Goal: Obtain resource: Obtain resource

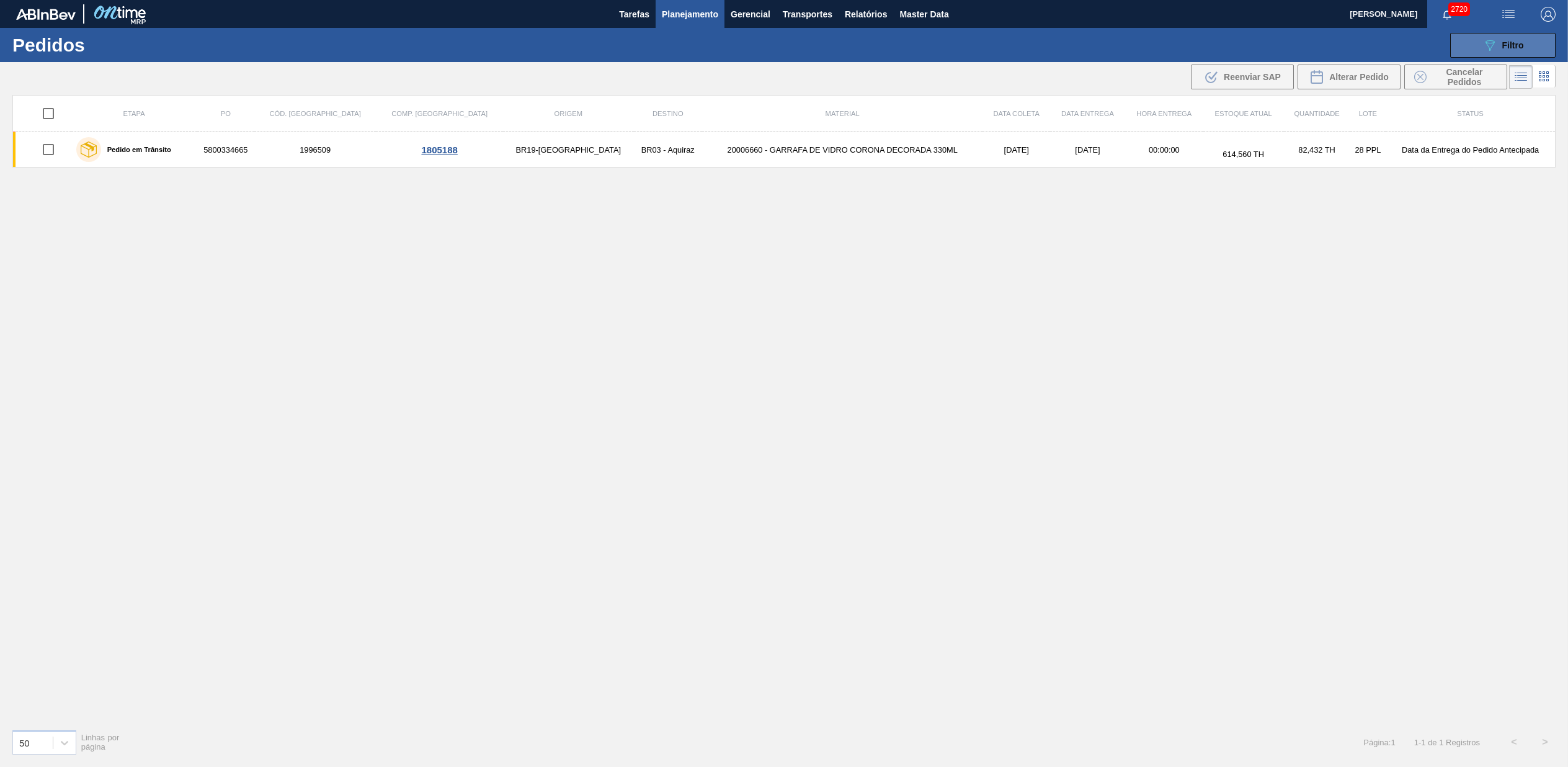
click at [1504, 37] on div "089F7B8B-B2A5-4AFE-B5C0-19BA573D28AC Filtro" at bounding box center [1503, 45] width 42 height 15
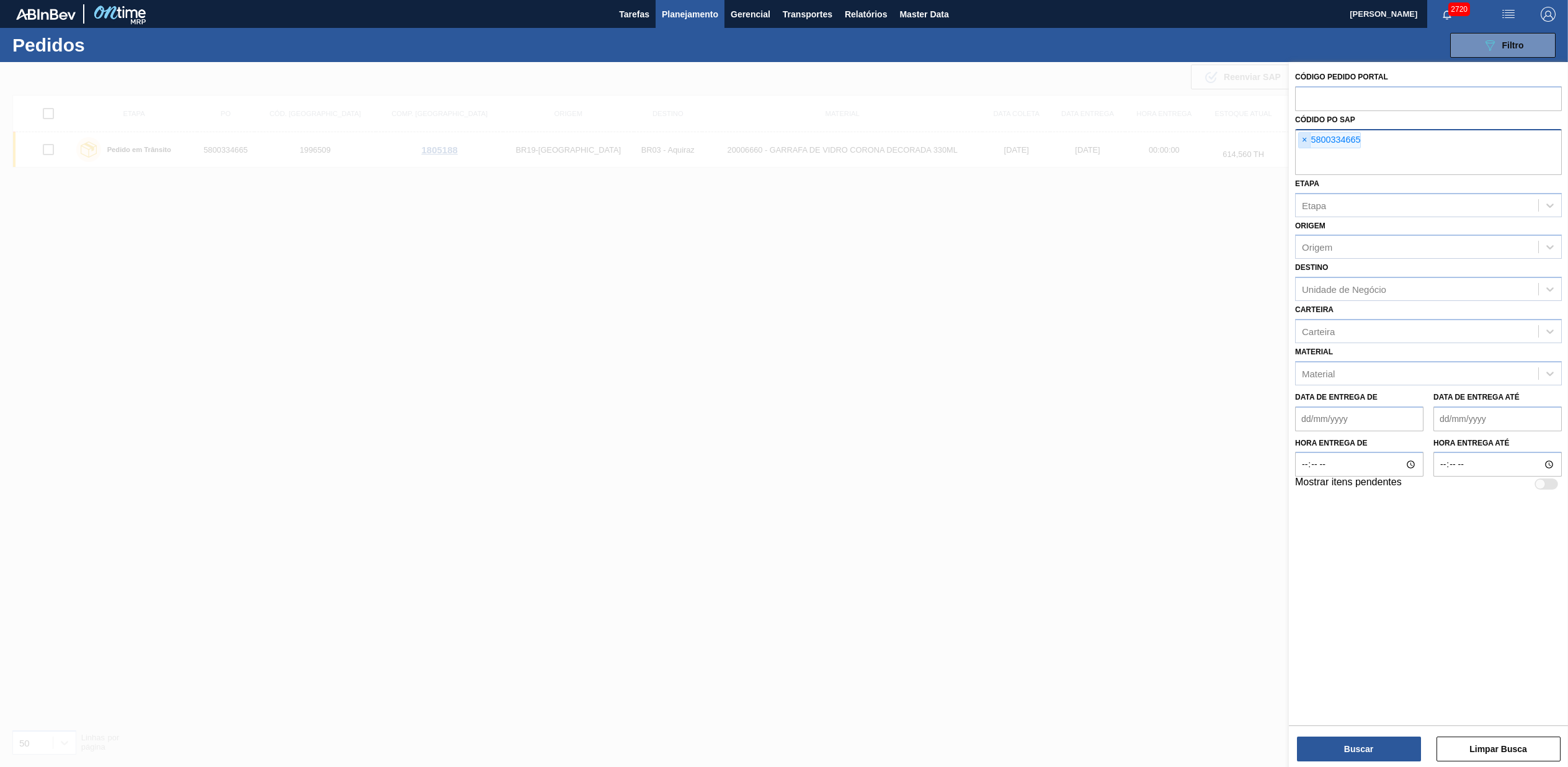
click at [1302, 142] on span "×" at bounding box center [1305, 140] width 11 height 15
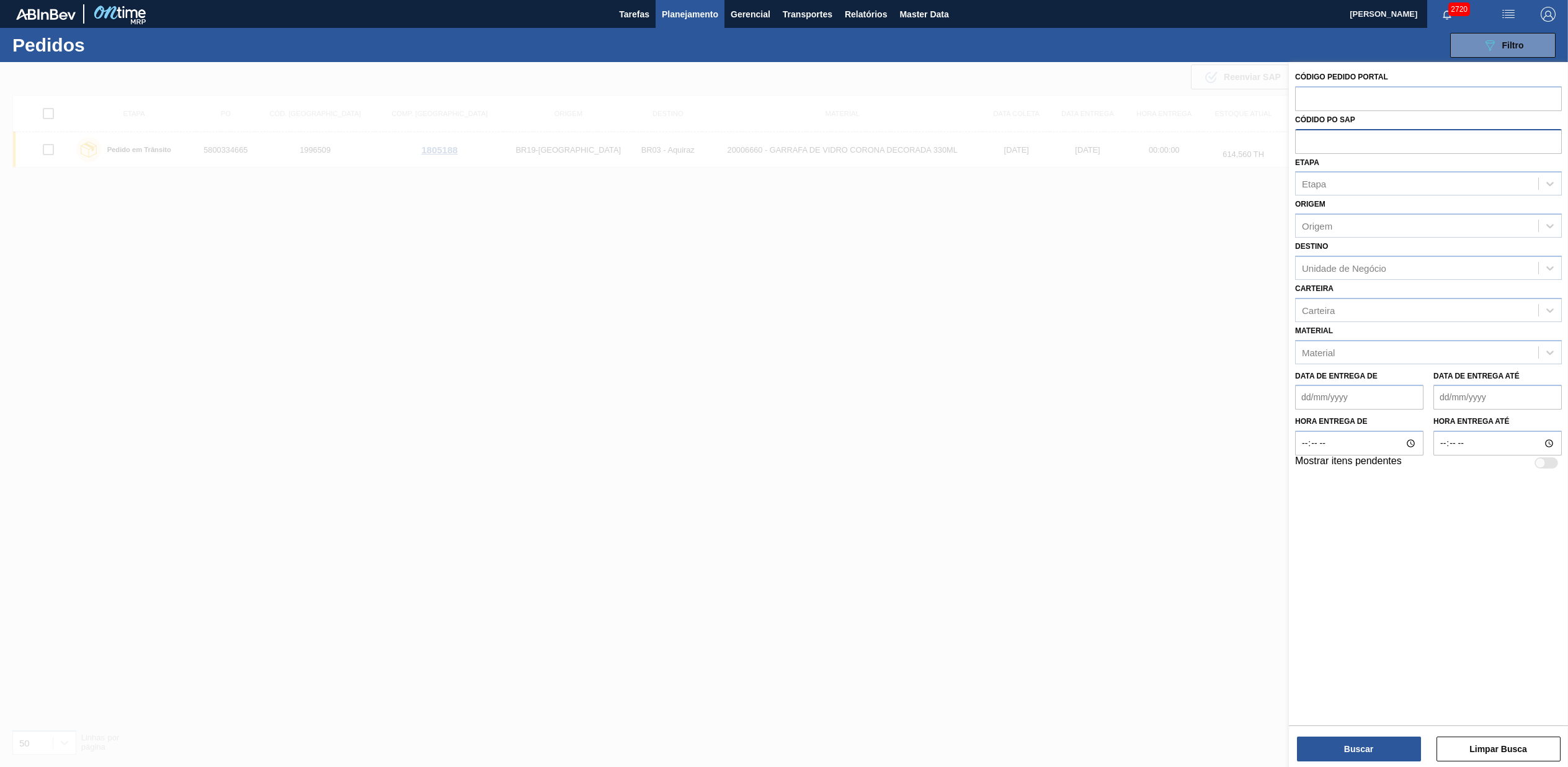
paste input "5800347767"
type input "5800347767"
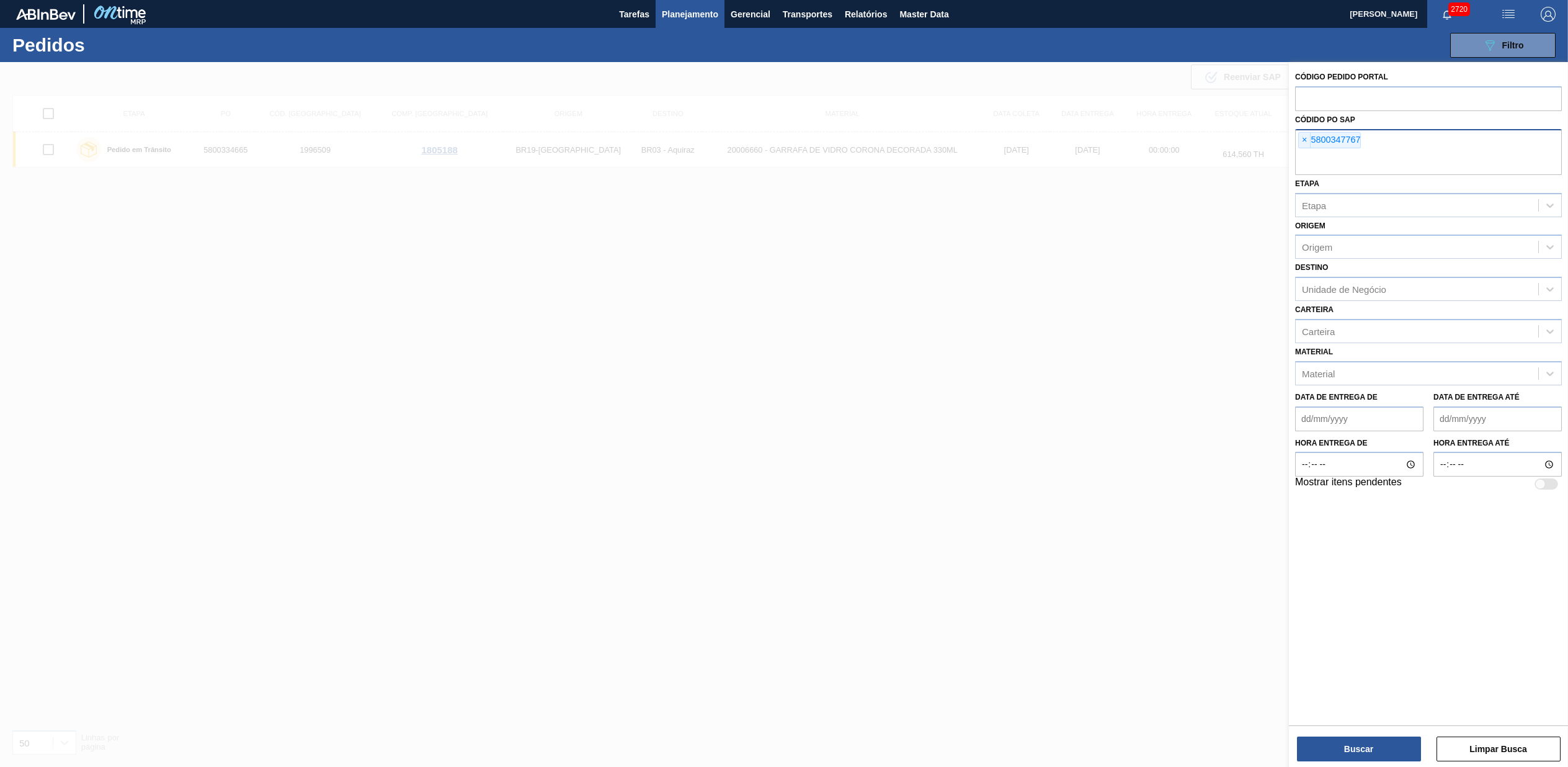
click at [1328, 734] on div "Buscar Limpar Busca" at bounding box center [1429, 743] width 280 height 35
click at [1331, 740] on button "Buscar" at bounding box center [1359, 749] width 124 height 24
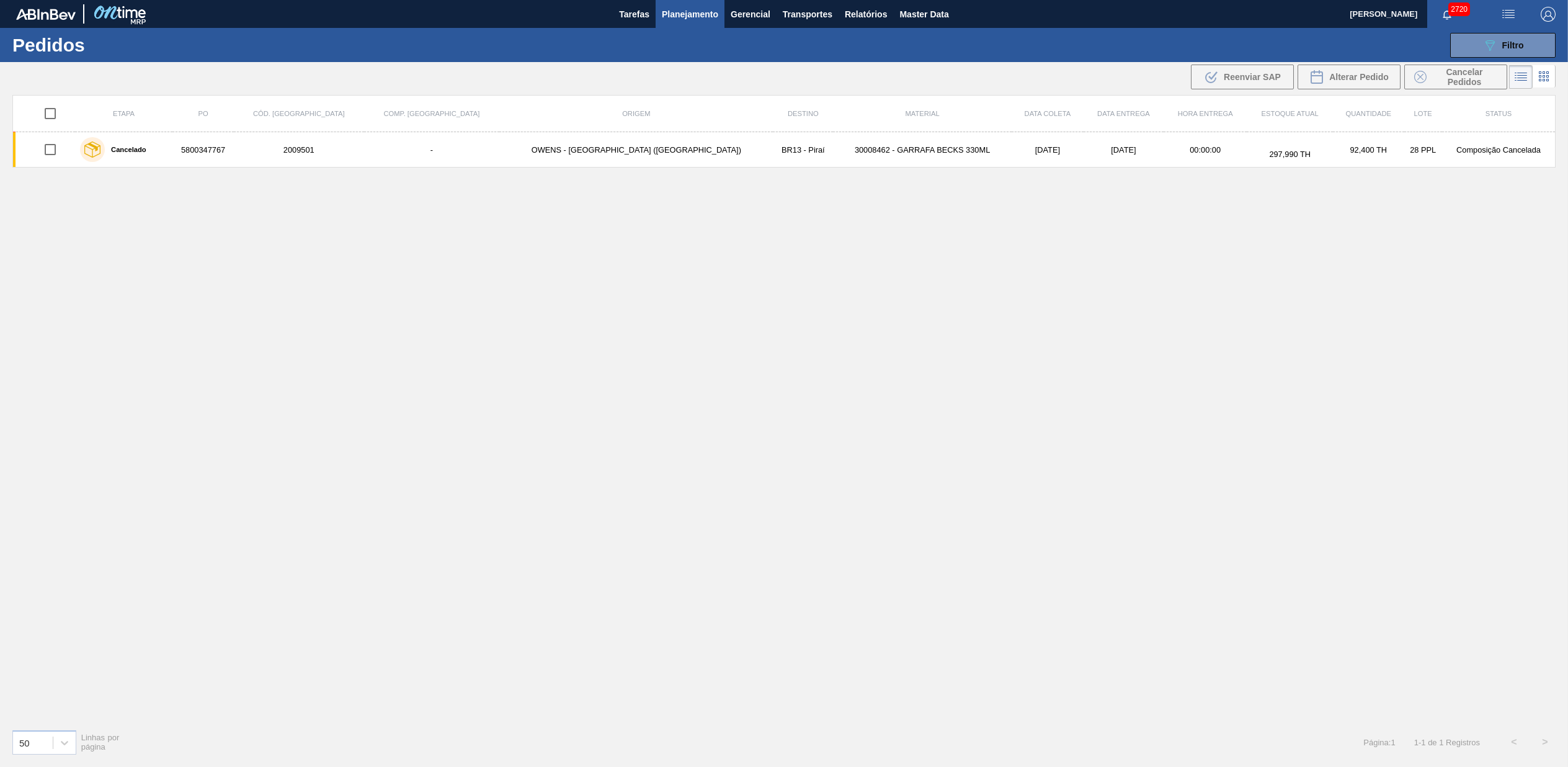
click at [546, 520] on div "Etapa PO Cód. Pedido Comp. Carga Origem Destino Material Data coleta Data entre…" at bounding box center [784, 407] width 1544 height 624
click at [832, 13] on span "Transportes" at bounding box center [808, 14] width 50 height 15
click at [855, 11] on div at bounding box center [784, 383] width 1568 height 767
click at [874, 13] on span "Relatórios" at bounding box center [866, 14] width 42 height 15
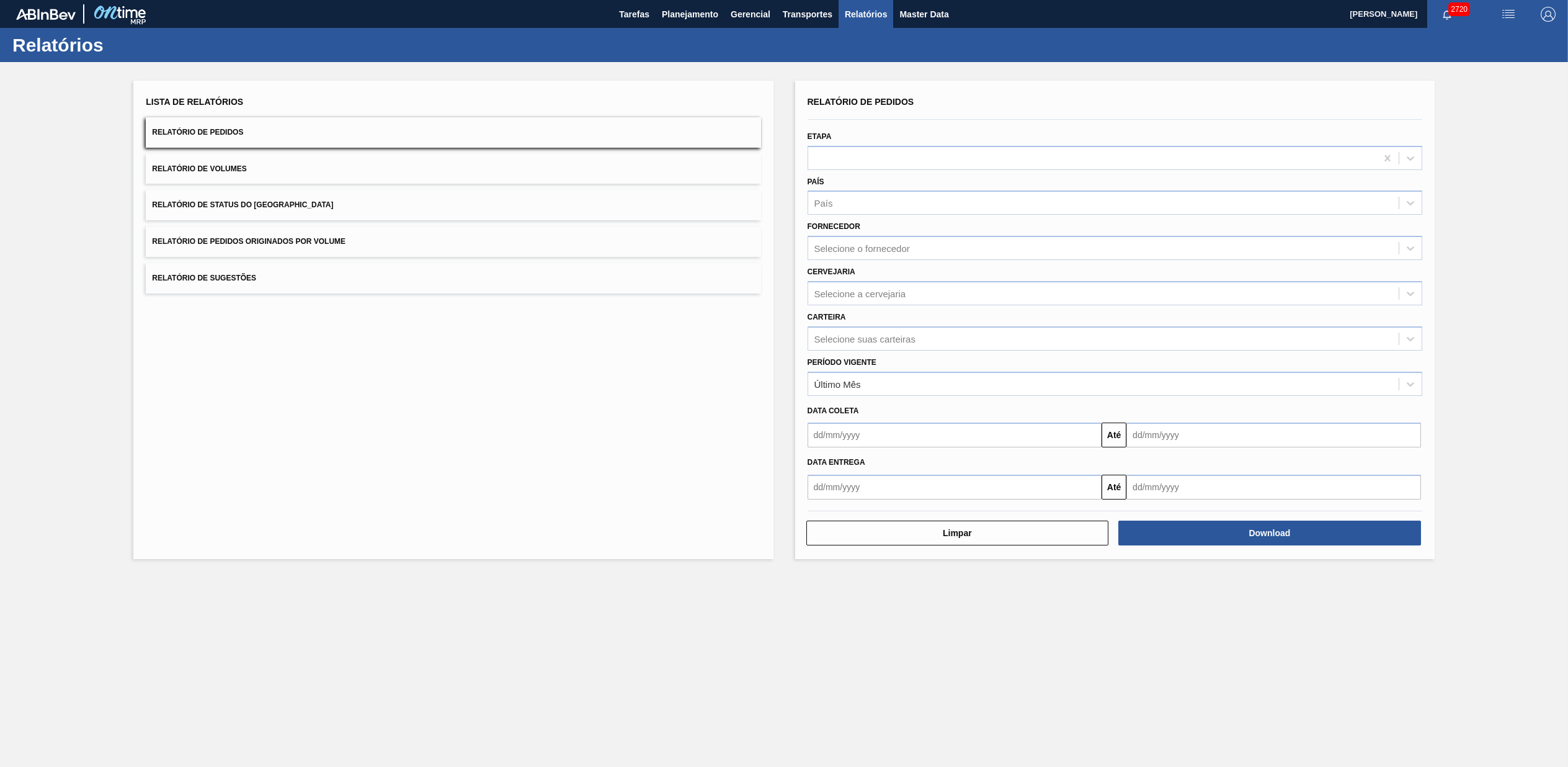
click at [288, 227] on button "Relatório de Pedidos Originados por Volume" at bounding box center [453, 241] width 614 height 30
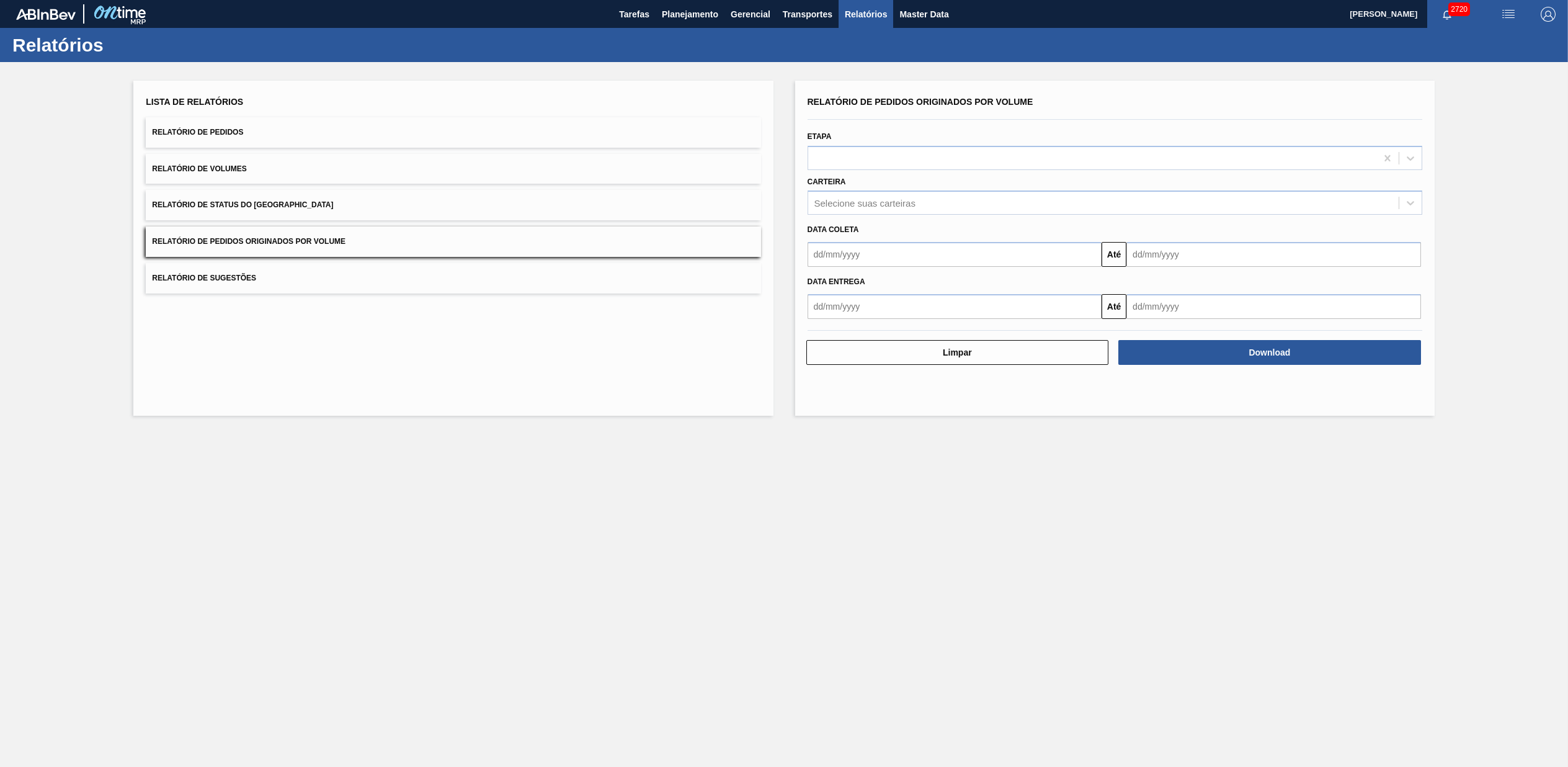
click at [896, 254] on input "text" at bounding box center [955, 254] width 295 height 24
type input "[DATE]"
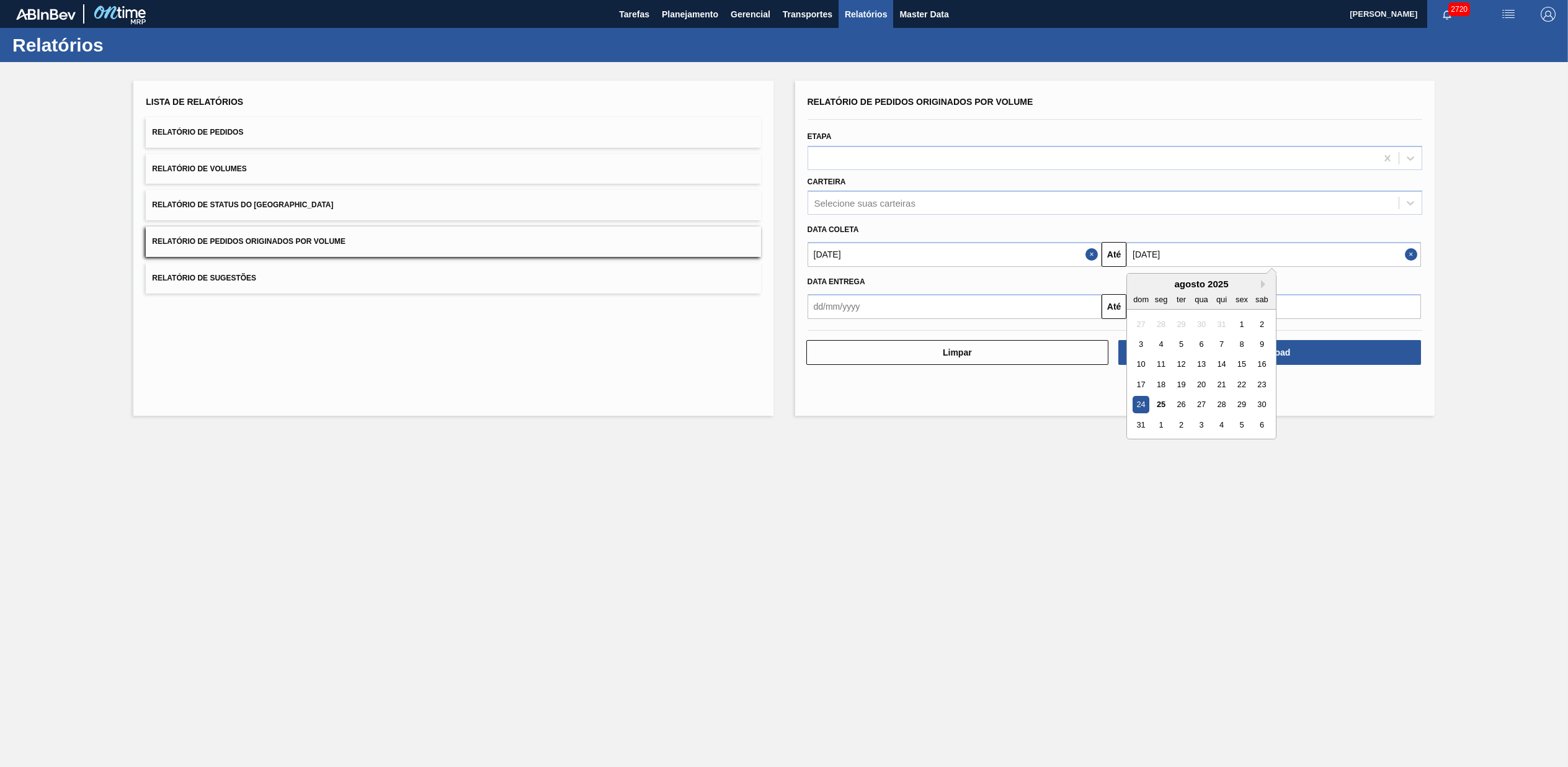
click at [1179, 263] on input "[DATE]" at bounding box center [1274, 254] width 295 height 24
click at [1182, 402] on div "26" at bounding box center [1182, 404] width 17 height 17
type input "[DATE]"
click at [840, 198] on div "Selecione suas carteiras" at bounding box center [865, 203] width 101 height 11
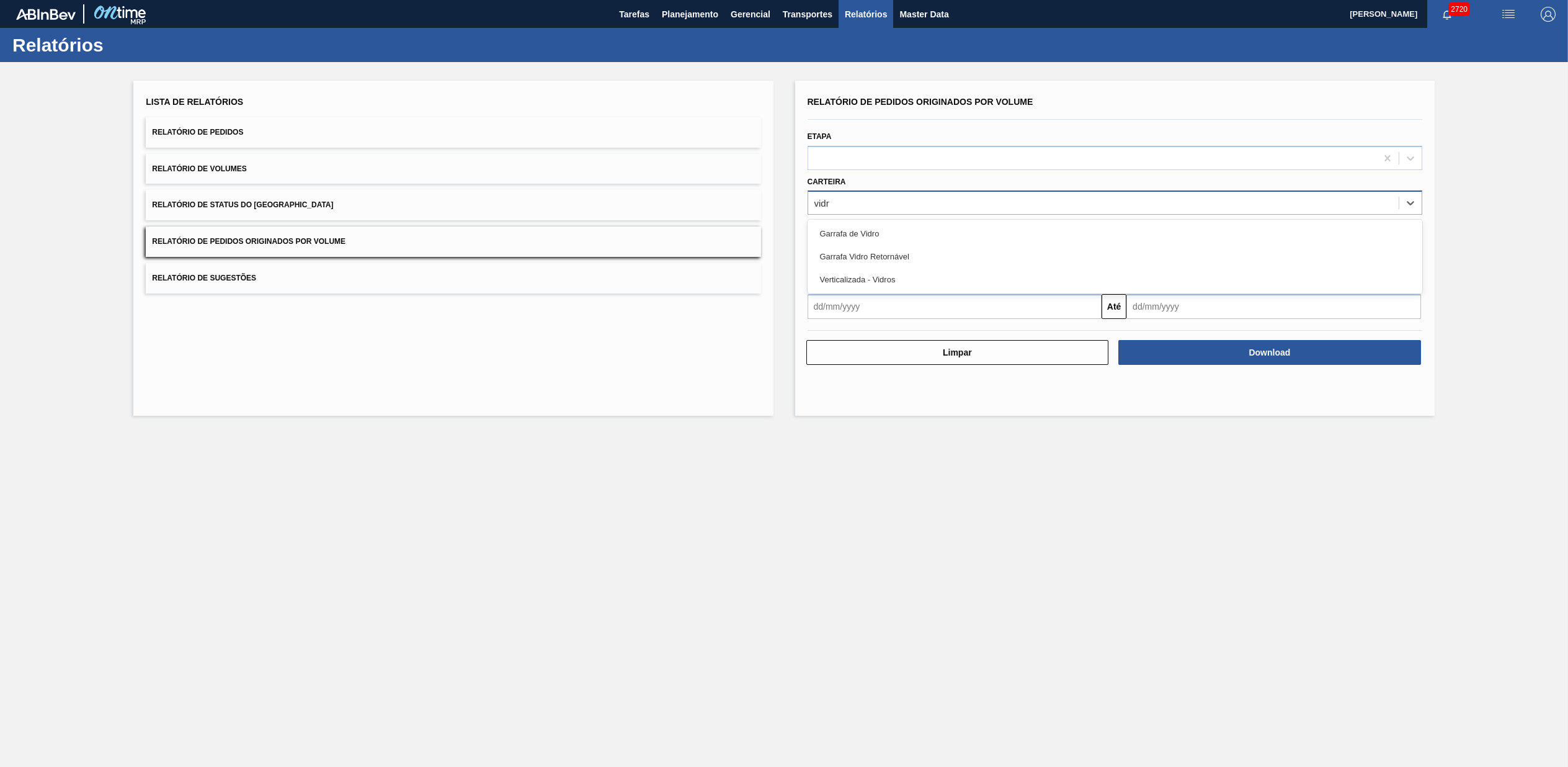
type input "vidro"
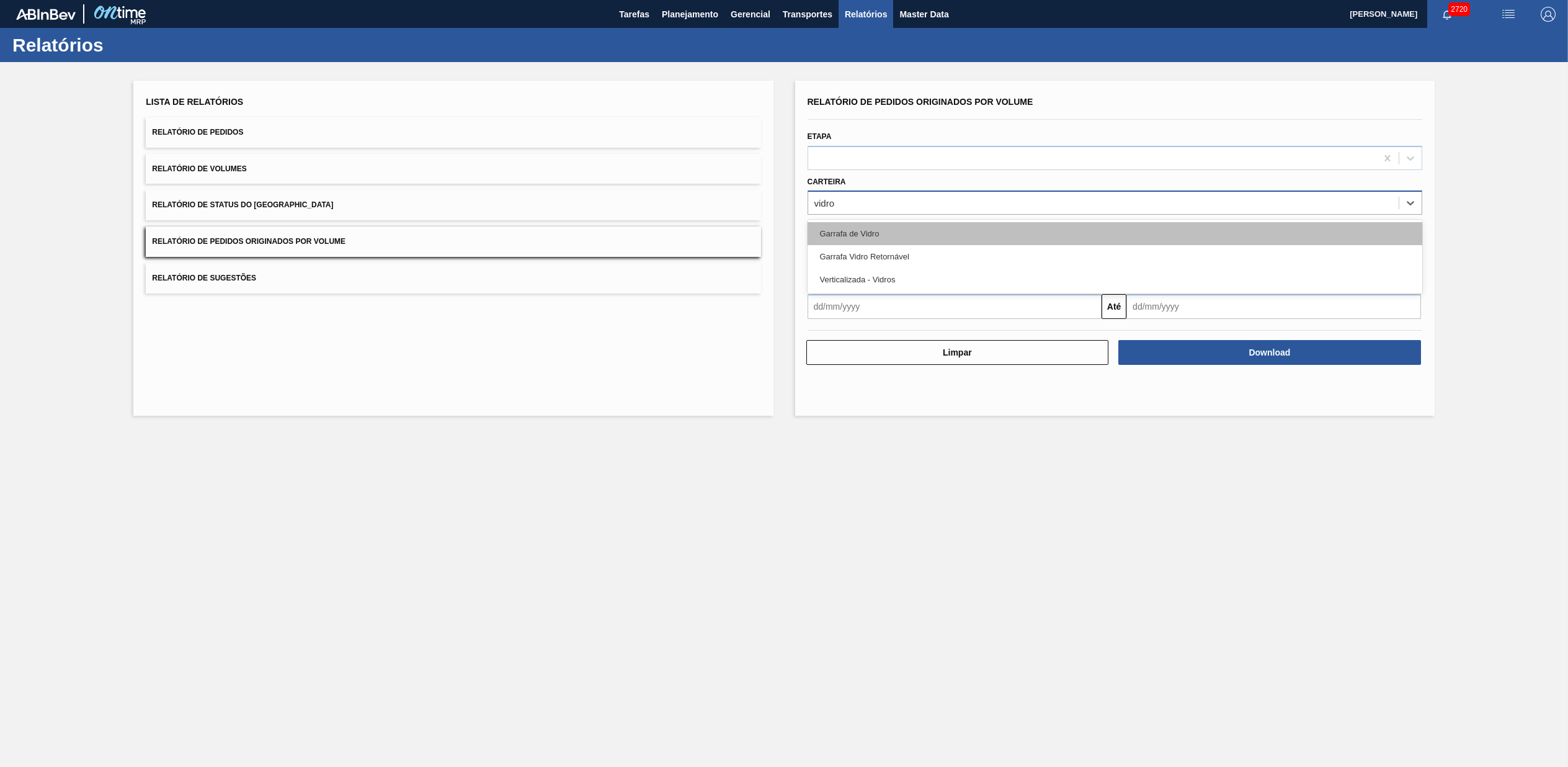
click at [852, 222] on div "Garrafa de Vidro Garrafa Vidro Retornável Verticalizada - Vidros" at bounding box center [1115, 256] width 614 height 74
click at [852, 226] on div "Garrafa de Vidro" at bounding box center [1115, 234] width 614 height 23
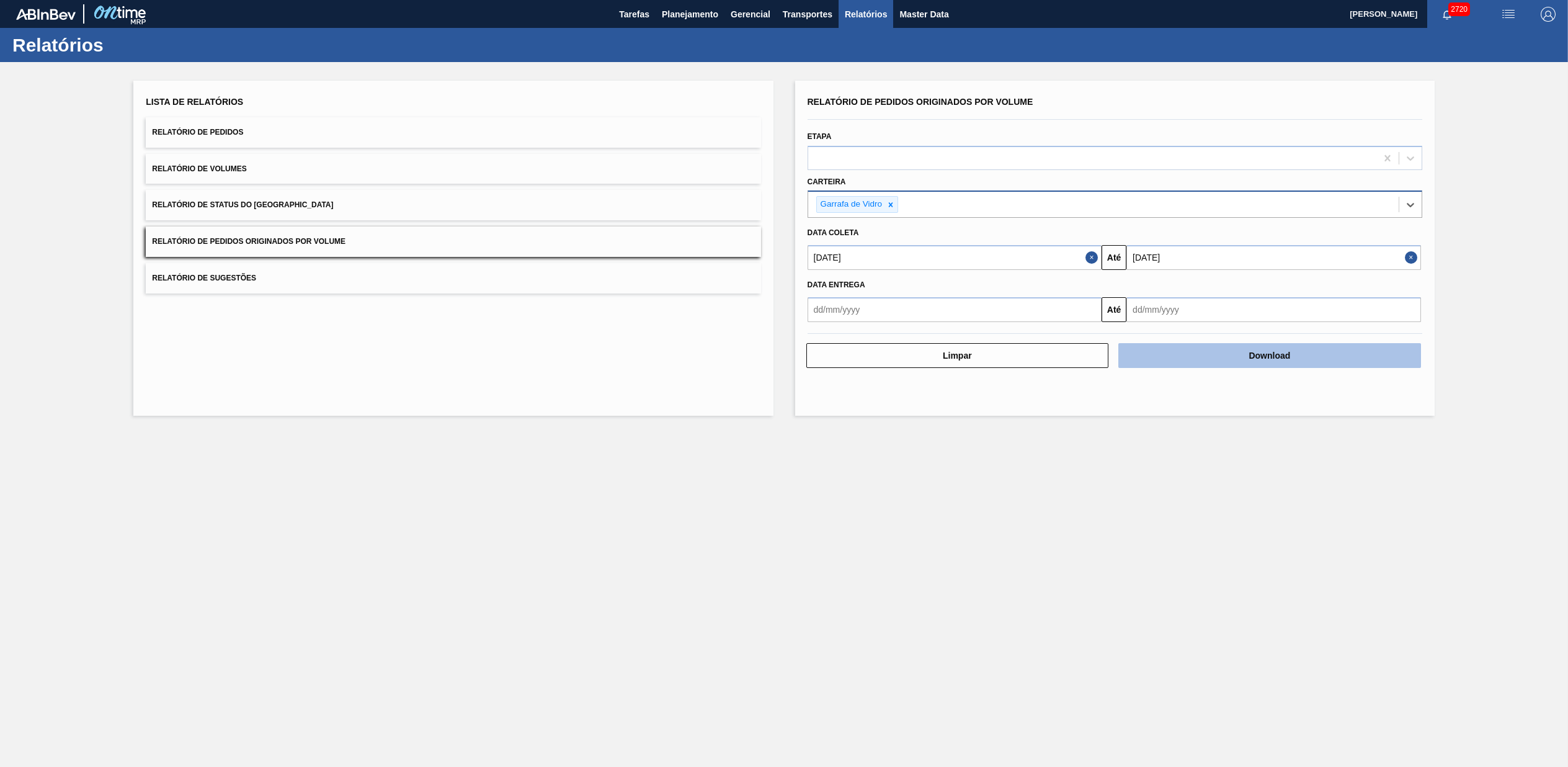
click at [1310, 356] on button "Download" at bounding box center [1270, 355] width 302 height 24
click at [786, 383] on div "Lista de Relatórios Relatório de Pedidos Relatório de Volumes Relatório de Stat…" at bounding box center [784, 246] width 1568 height 369
